Goal: Find specific page/section: Find specific page/section

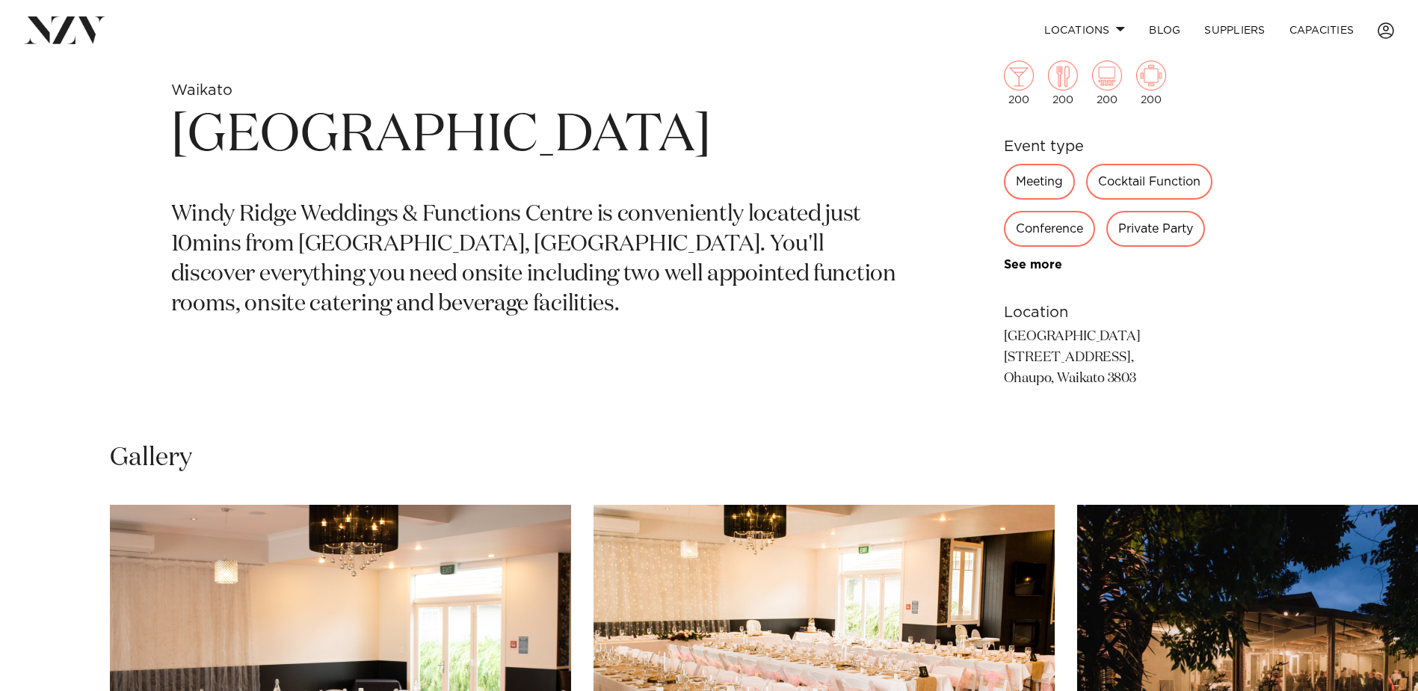
scroll to position [594, 0]
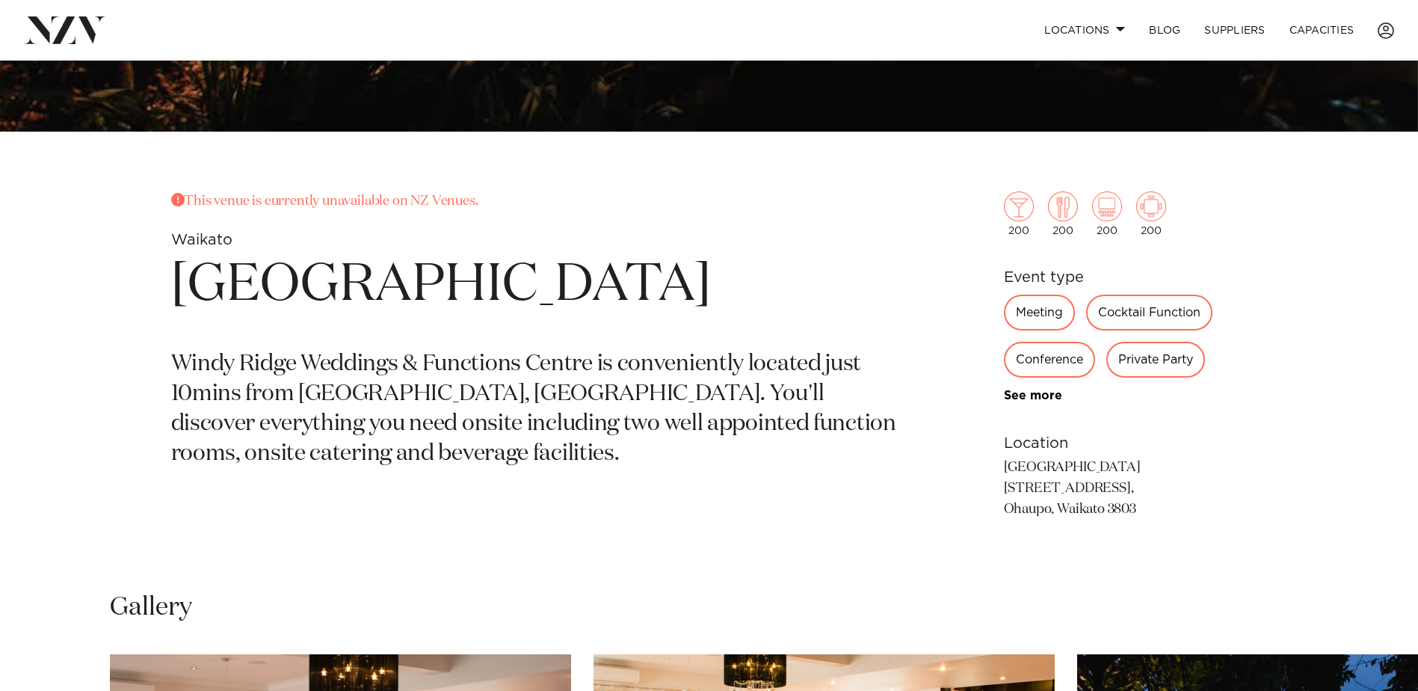
click at [1038, 307] on div "Meeting" at bounding box center [1039, 313] width 71 height 36
click at [1039, 314] on div "Meeting" at bounding box center [1039, 313] width 71 height 36
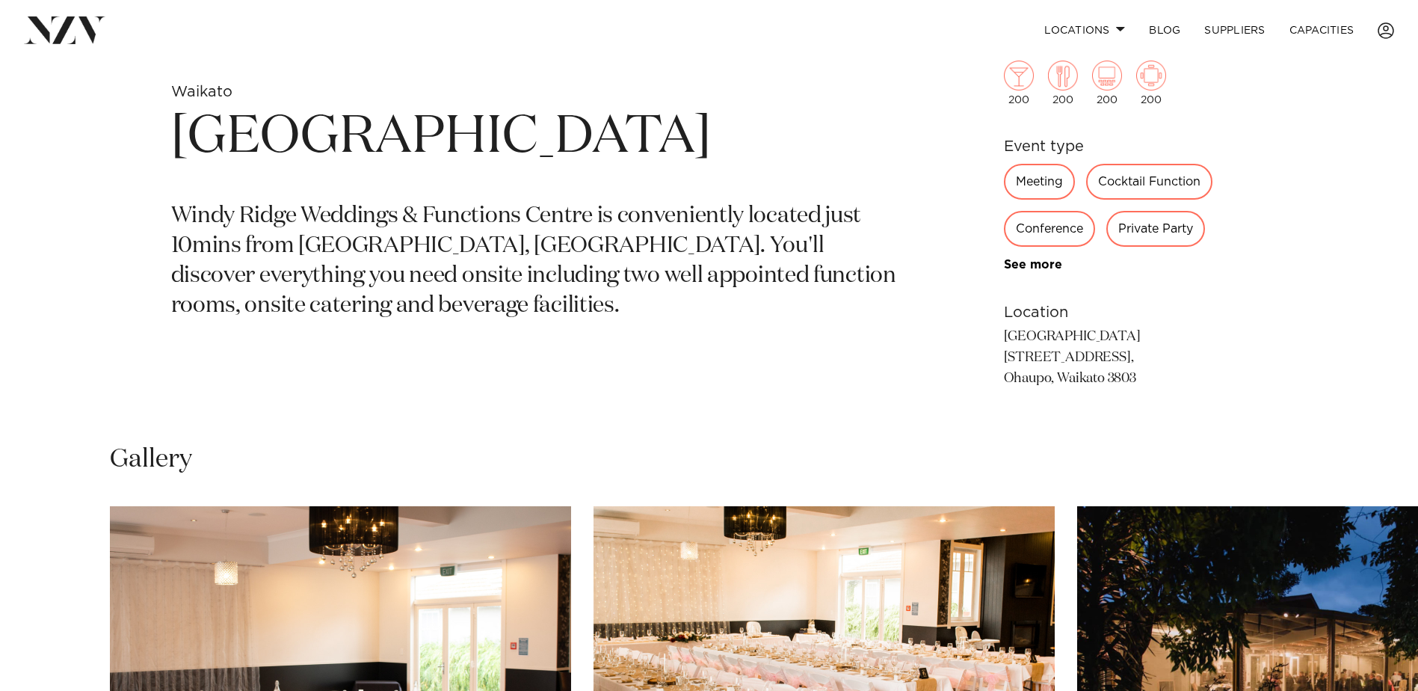
scroll to position [743, 0]
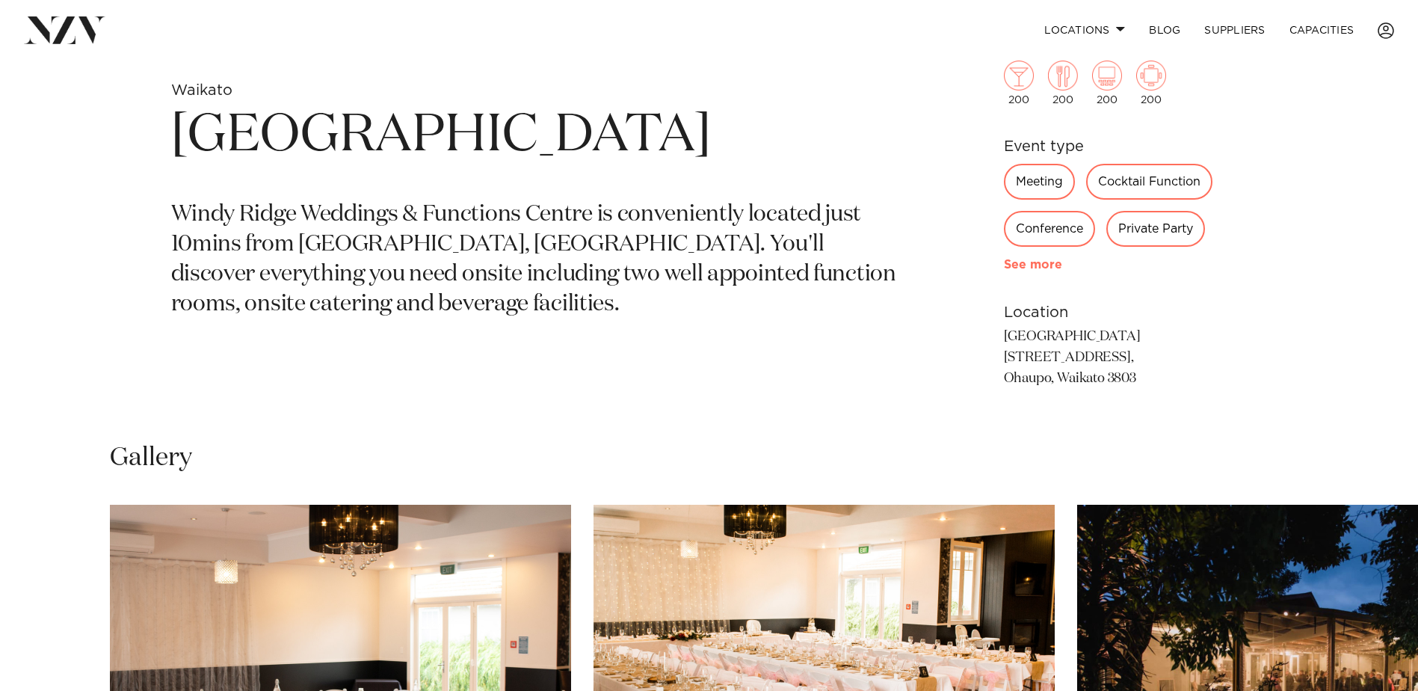
click at [1040, 259] on link "See more" at bounding box center [1062, 265] width 117 height 12
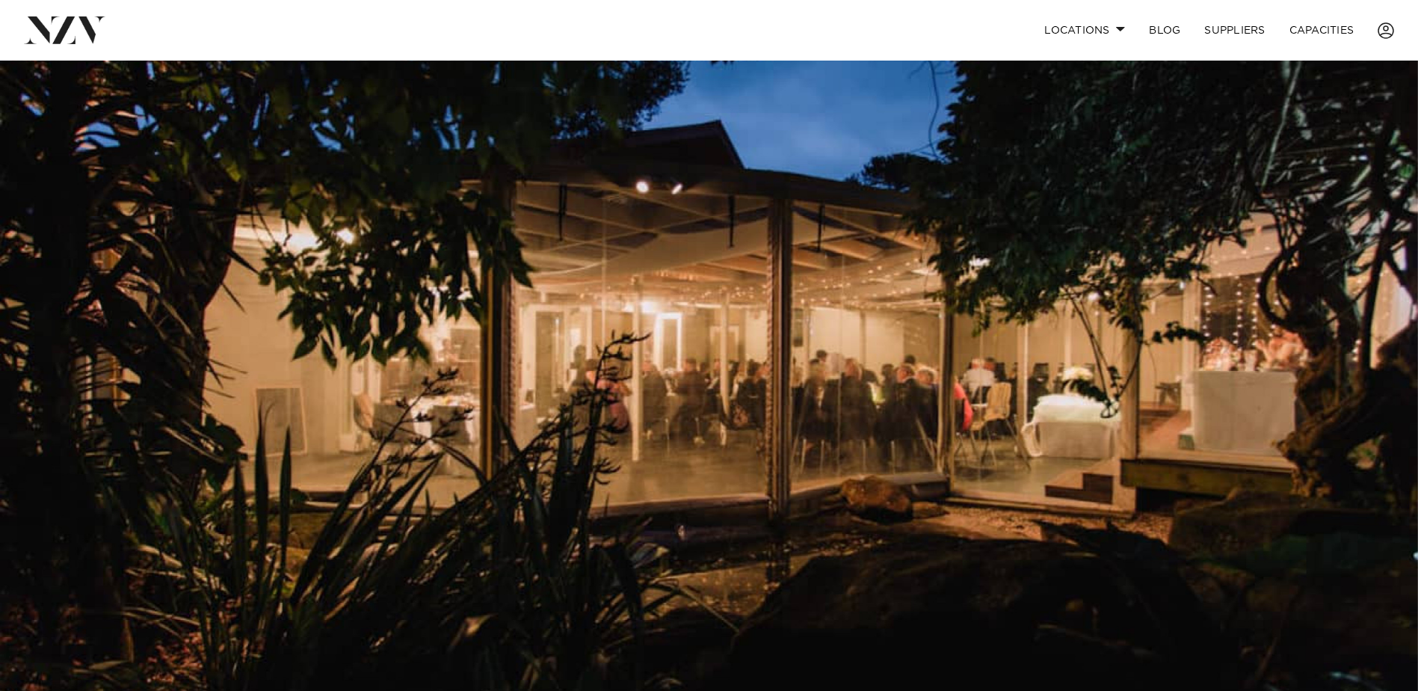
scroll to position [0, 0]
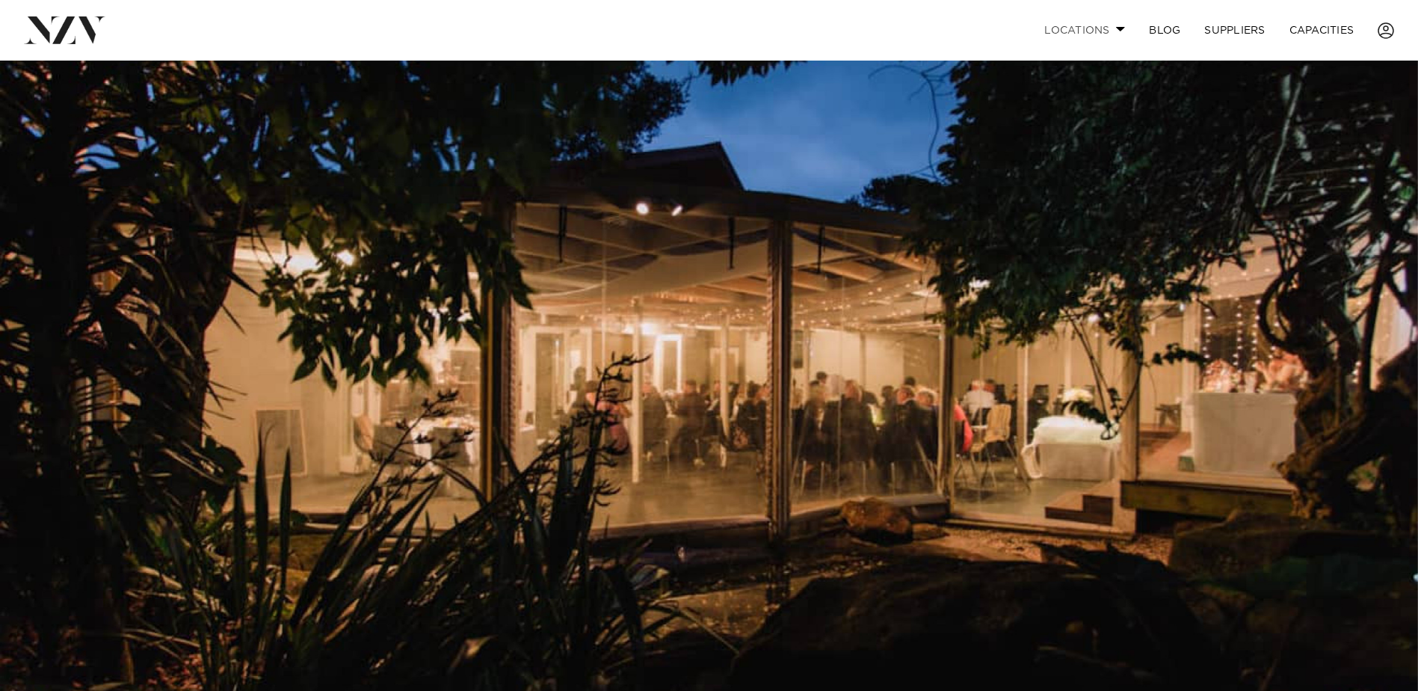
click at [1111, 28] on link "Locations" at bounding box center [1084, 30] width 105 height 32
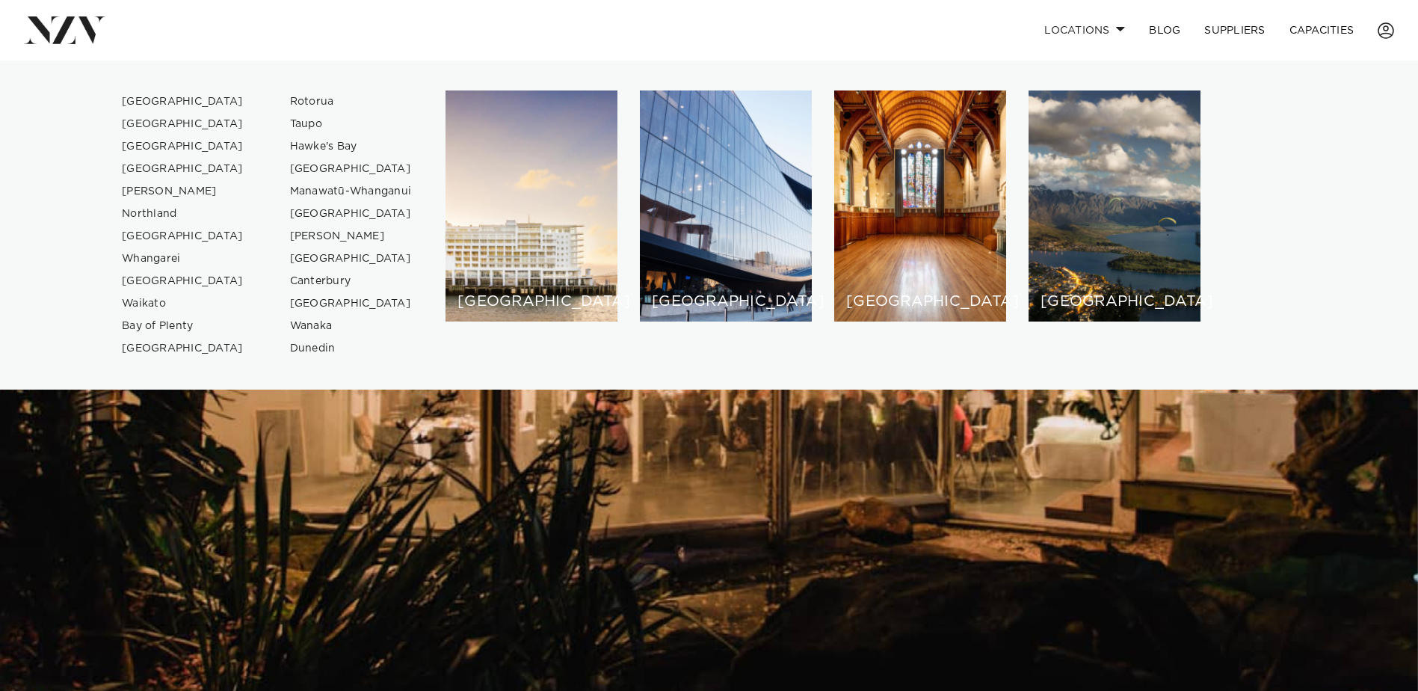
click at [496, 490] on img at bounding box center [709, 393] width 1418 height 665
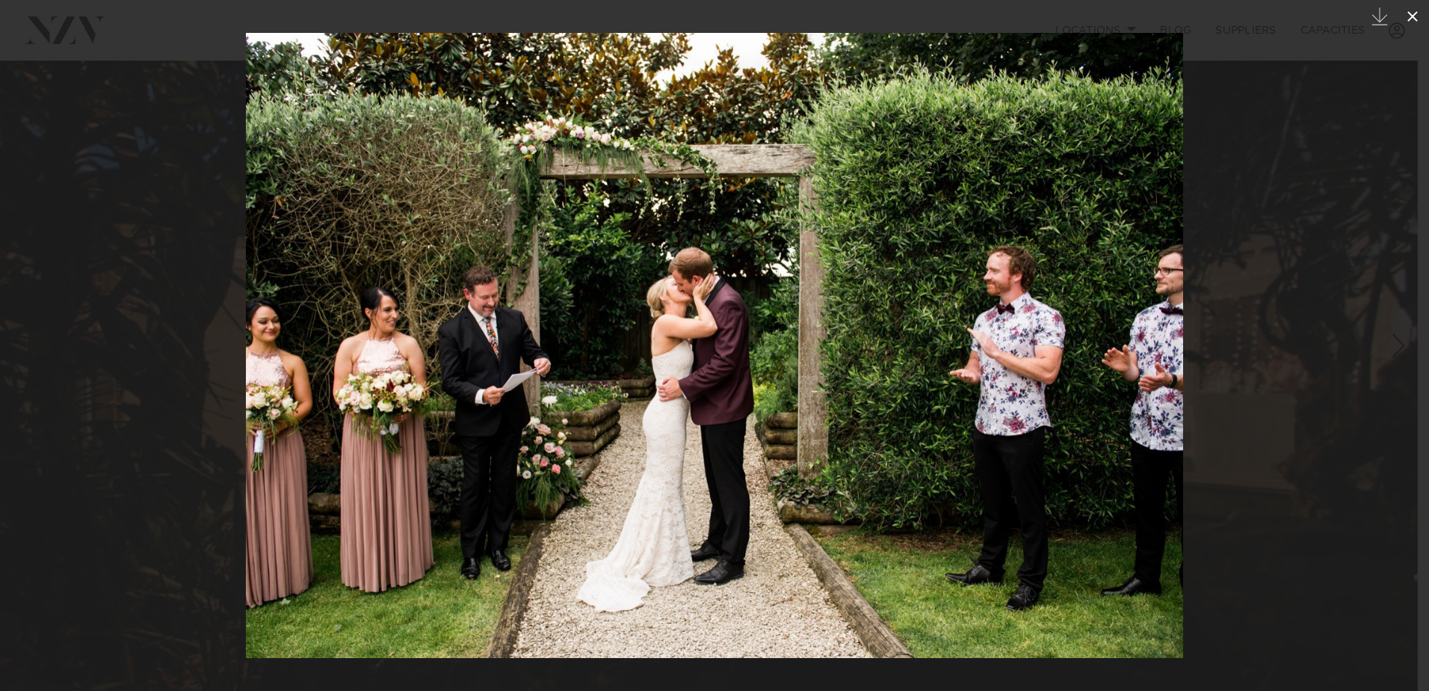
click at [1405, 13] on icon at bounding box center [1413, 16] width 18 height 18
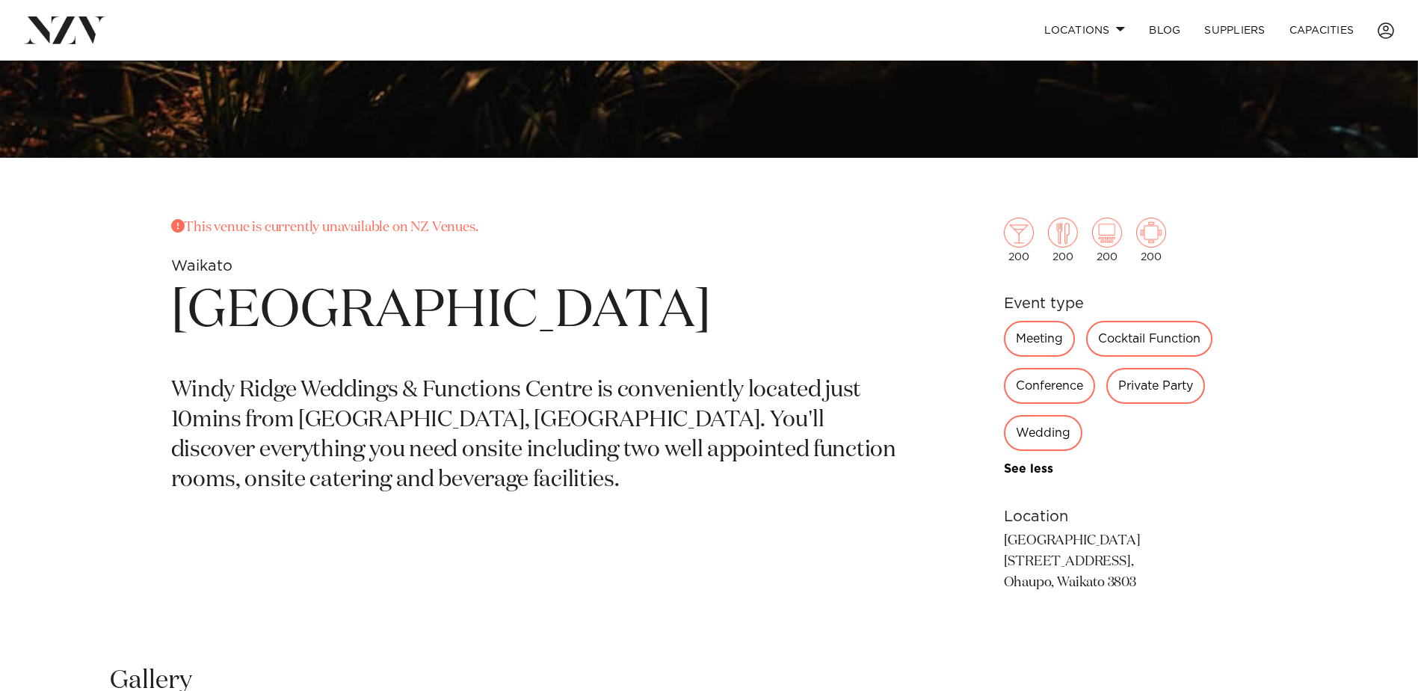
scroll to position [641, 0]
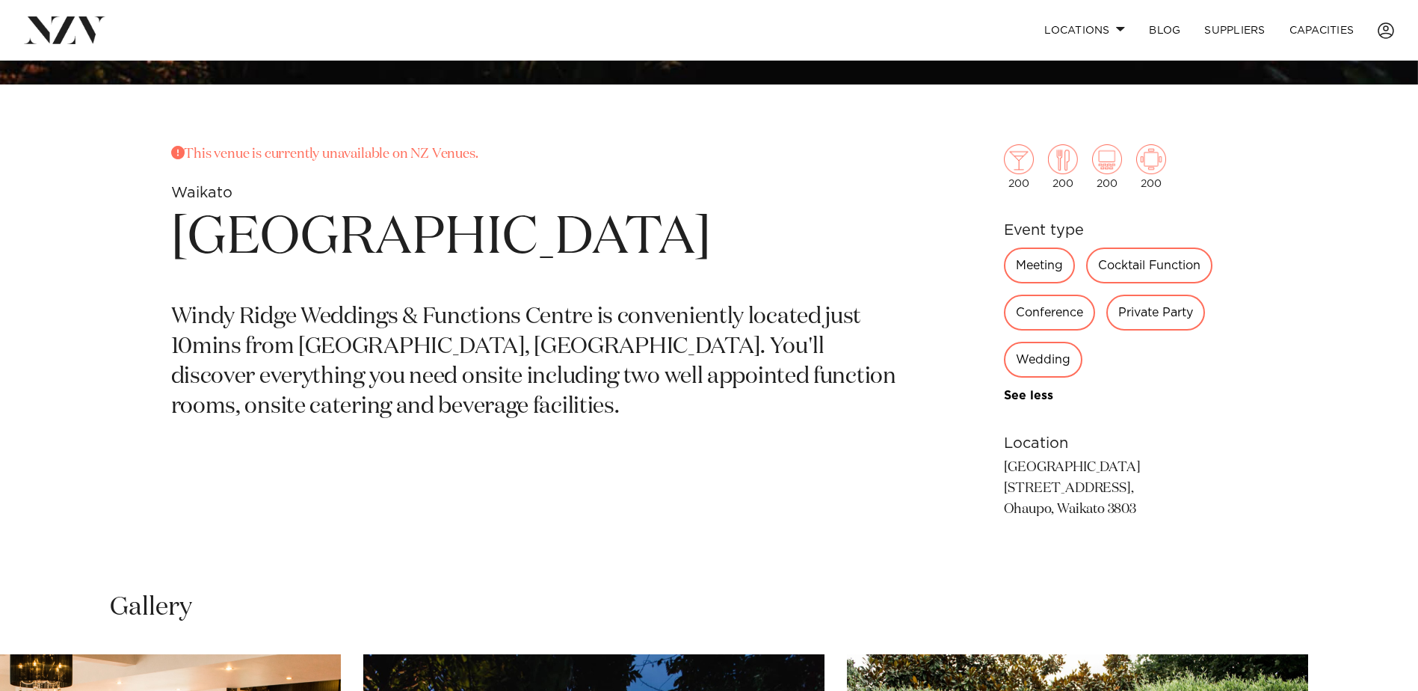
click at [1070, 500] on p "[GEOGRAPHIC_DATA] [STREET_ADDRESS], [GEOGRAPHIC_DATA], Waikato 3803" at bounding box center [1126, 489] width 244 height 63
